Goal: Information Seeking & Learning: Learn about a topic

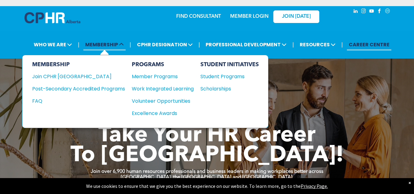
click at [121, 41] on span at bounding box center [121, 44] width 6 height 7
click at [185, 99] on div "Volunteer Opportunities" at bounding box center [160, 101] width 56 height 8
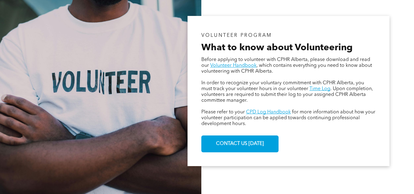
scroll to position [347, 0]
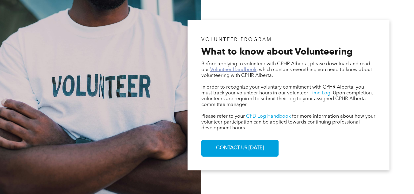
click at [251, 71] on link "Volunteer Handbook" at bounding box center [233, 69] width 46 height 5
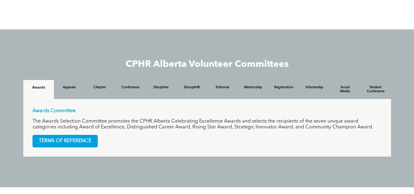
scroll to position [557, 0]
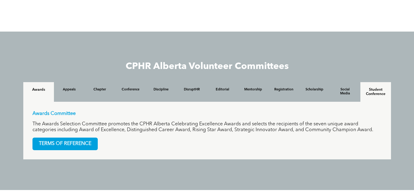
click at [380, 88] on h4 "Student Conference" at bounding box center [376, 92] width 20 height 9
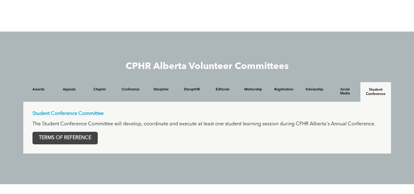
click at [71, 142] on span "TERMS OF REFERENCE" at bounding box center [65, 138] width 65 height 12
